Goal: Complete application form

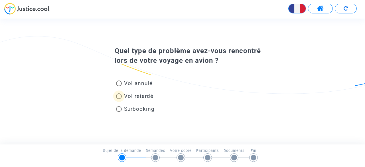
click at [119, 99] on span at bounding box center [119, 96] width 6 height 6
click at [119, 99] on input "Vol retardé" at bounding box center [119, 99] width 0 height 0
radio input "true"
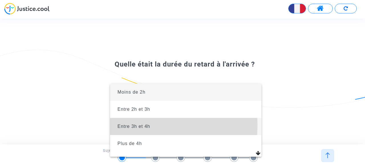
click at [149, 125] on span "Entre 3h et 4h" at bounding box center [134, 126] width 33 height 5
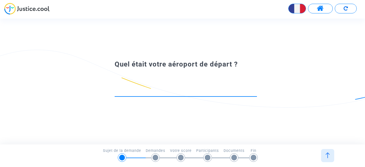
click at [210, 93] on input at bounding box center [186, 92] width 142 height 6
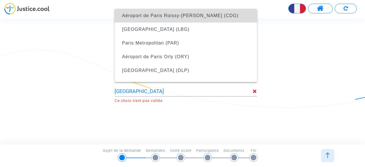
click at [224, 16] on span "Aéroport de Paris Roissy-[PERSON_NAME] (CDG)" at bounding box center [180, 15] width 117 height 5
type input "Aéroport de Paris Roissy-[PERSON_NAME] (CDG)"
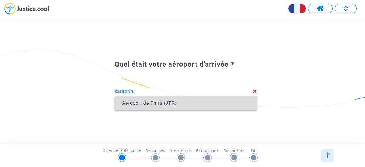
click at [159, 102] on span "Aéroport de Thira (JTR)" at bounding box center [149, 103] width 55 height 5
type input "Aéroport de Thira (JTR)"
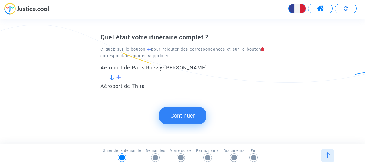
click at [177, 112] on button "Continuer" at bounding box center [183, 116] width 48 height 18
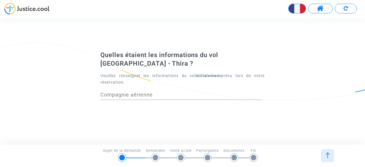
click at [176, 162] on div "Votre score" at bounding box center [183, 156] width 26 height 16
